Goal: Communication & Community: Answer question/provide support

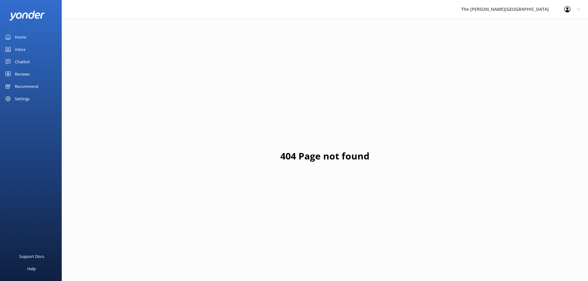
click at [24, 50] on div "Inbox" at bounding box center [20, 49] width 11 height 12
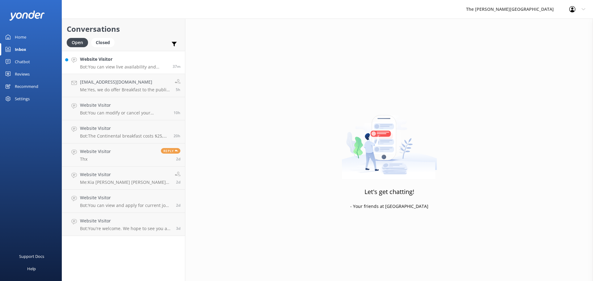
click at [103, 65] on p "Bot: You can view live availability and make your reservation online at [URL][D…" at bounding box center [124, 67] width 88 height 6
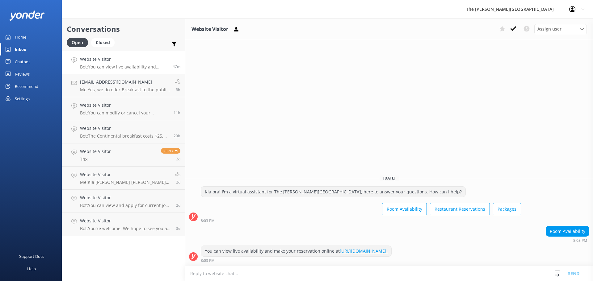
click at [135, 69] on p "Bot: You can view live availability and make your reservation online at [URL][D…" at bounding box center [124, 67] width 88 height 6
